Goal: Information Seeking & Learning: Learn about a topic

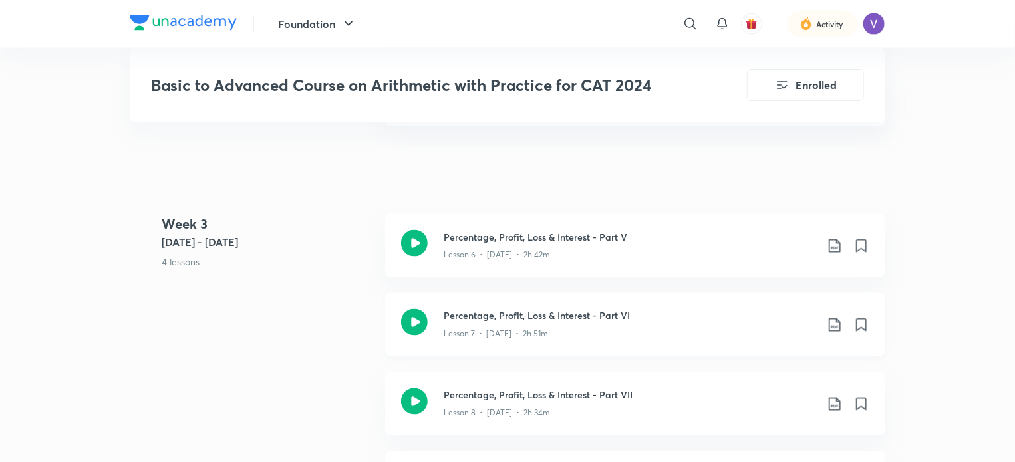
click at [564, 320] on h3 "Percentage, Profit, Loss & Interest - Part VI" at bounding box center [629, 316] width 372 height 14
